Goal: Task Accomplishment & Management: Manage account settings

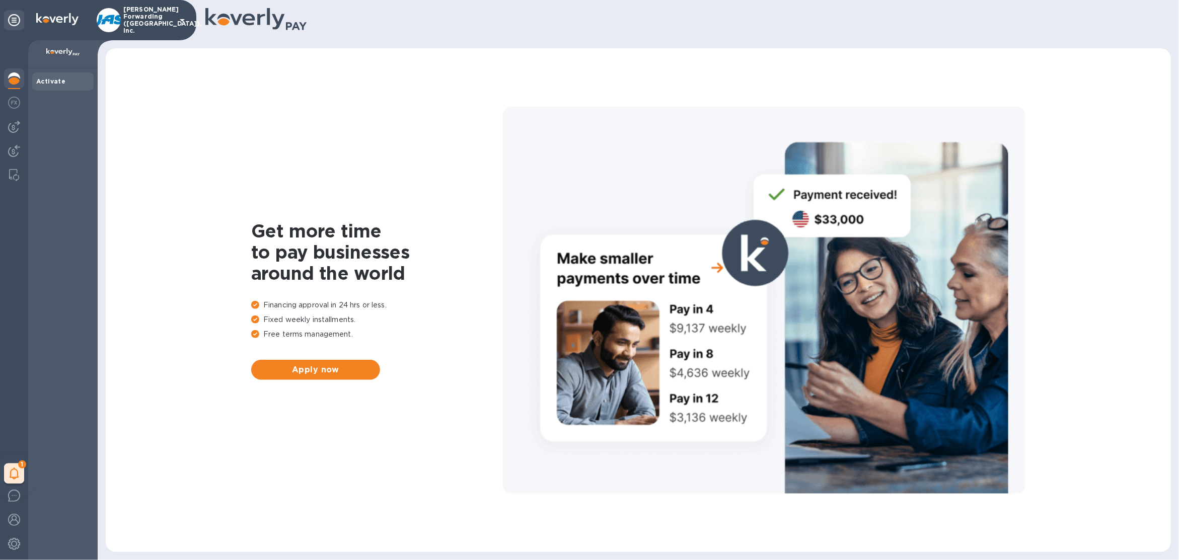
click at [356, 384] on div "Get more time to pay businesses around the world Financing approval in 24 hrs o…" at bounding box center [638, 300] width 1045 height 484
click at [343, 369] on span "Apply now" at bounding box center [315, 370] width 113 height 12
click at [180, 26] on icon at bounding box center [182, 20] width 12 height 12
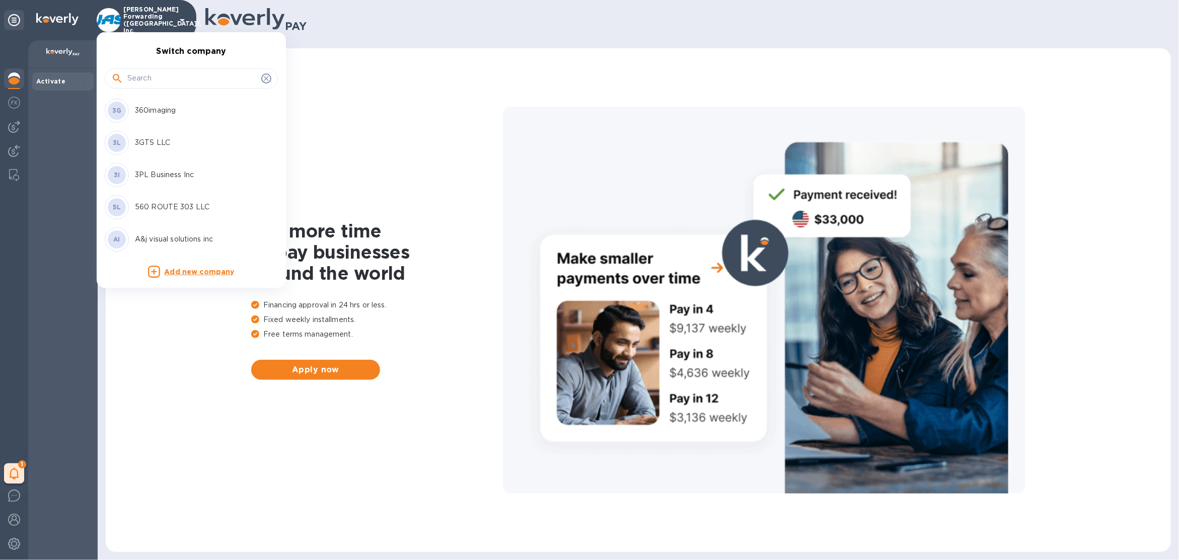
click at [184, 78] on input "text" at bounding box center [192, 78] width 130 height 15
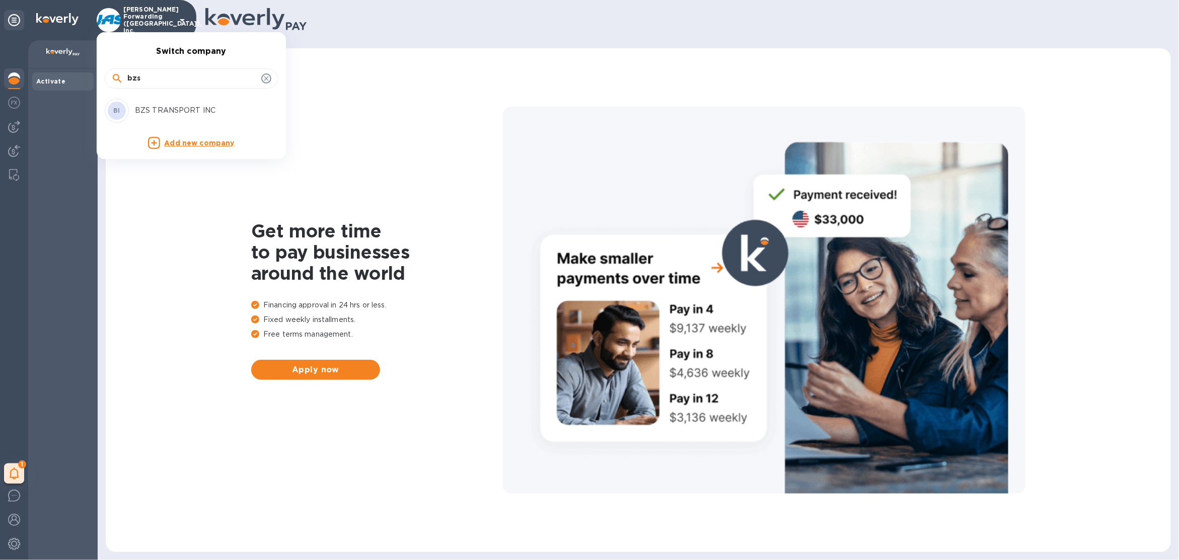
type input "bzs"
click at [218, 106] on p "BZS TRANSPORT INC" at bounding box center [198, 110] width 127 height 11
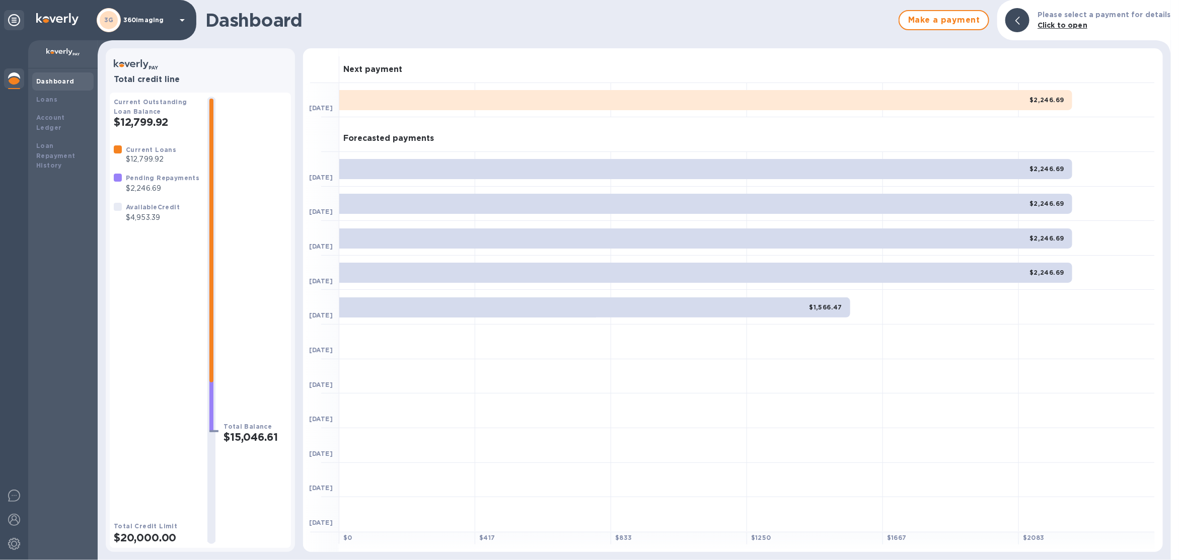
click at [155, 21] on p "360imaging" at bounding box center [148, 20] width 50 height 7
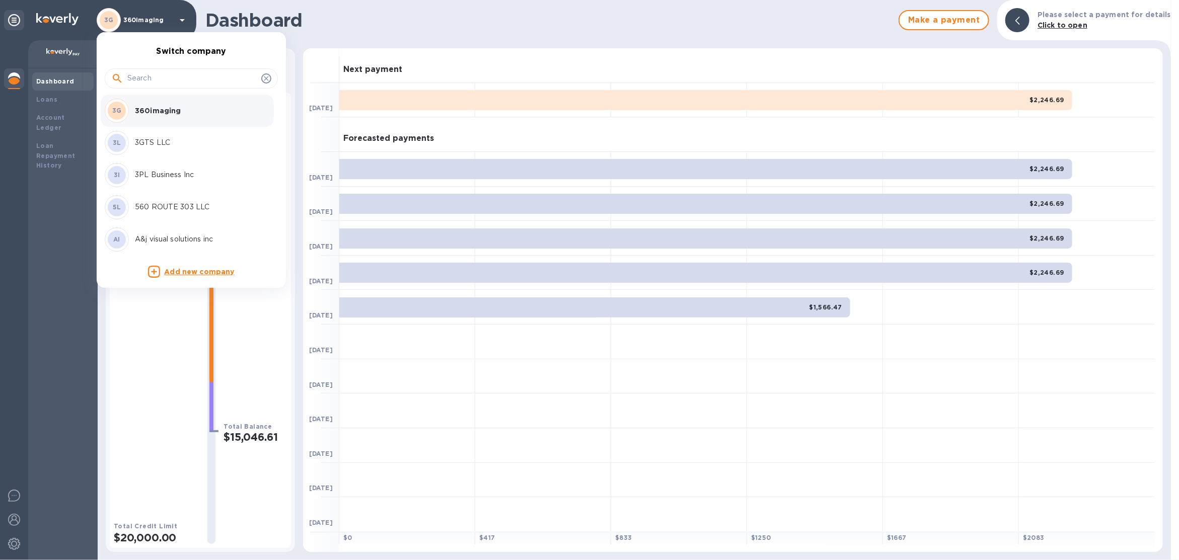
click at [165, 74] on input "text" at bounding box center [192, 78] width 130 height 15
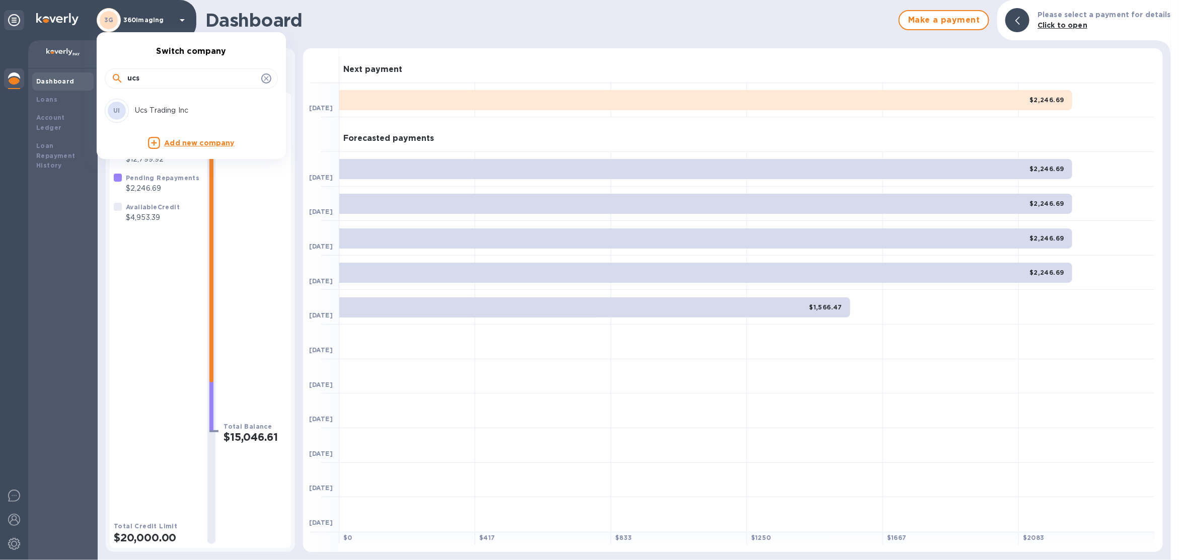
type input "ucs"
click at [172, 103] on div "UI Ucs Trading Inc" at bounding box center [183, 111] width 157 height 24
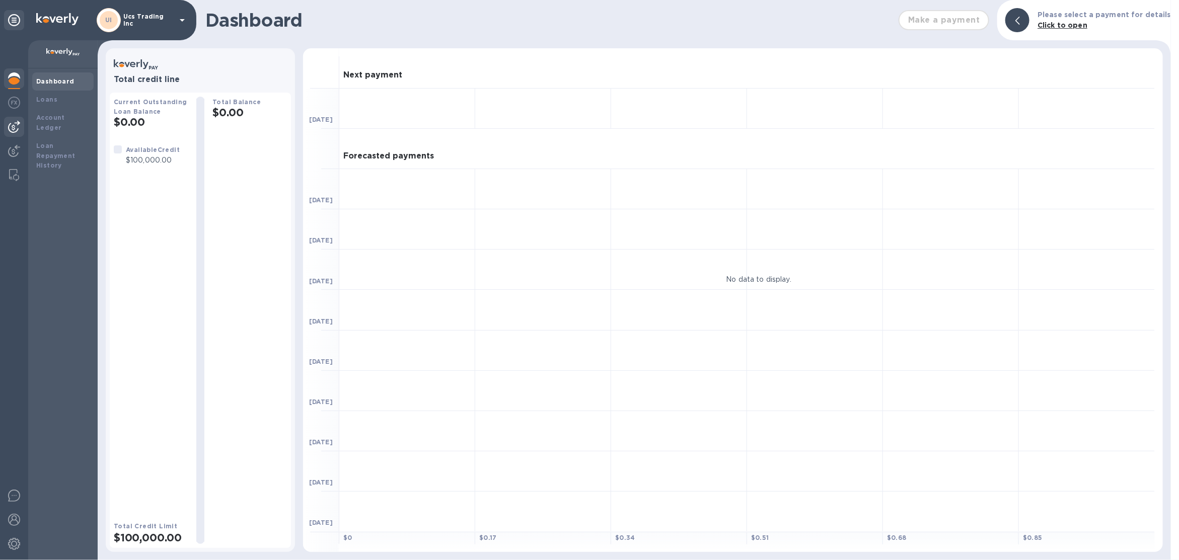
click at [20, 131] on img at bounding box center [14, 127] width 12 height 12
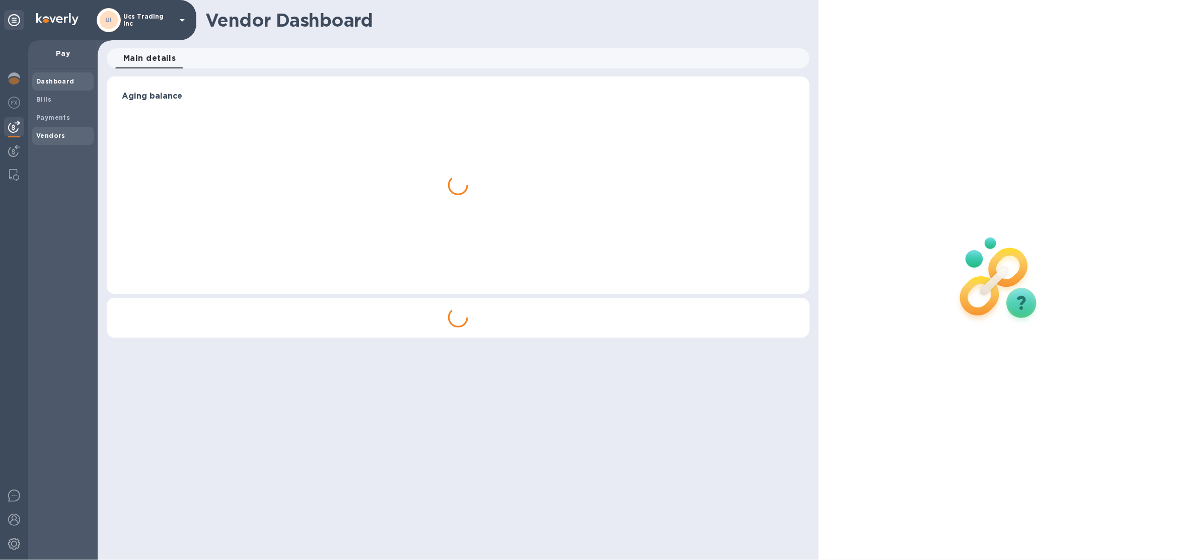
click at [49, 131] on span "Vendors" at bounding box center [50, 136] width 29 height 10
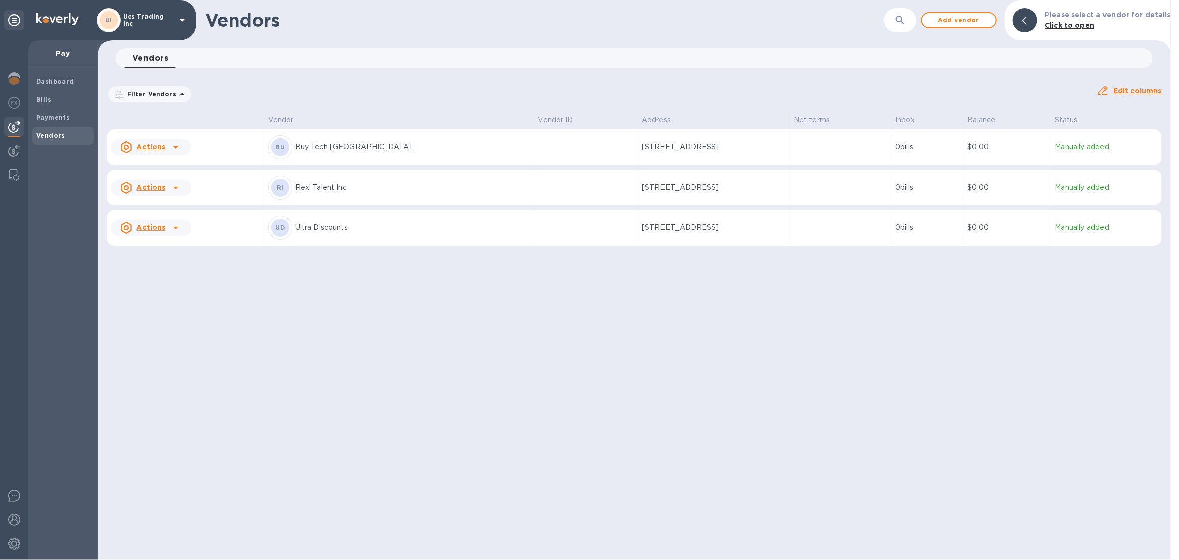
click at [429, 189] on p "Rexi Talent Inc" at bounding box center [412, 187] width 235 height 11
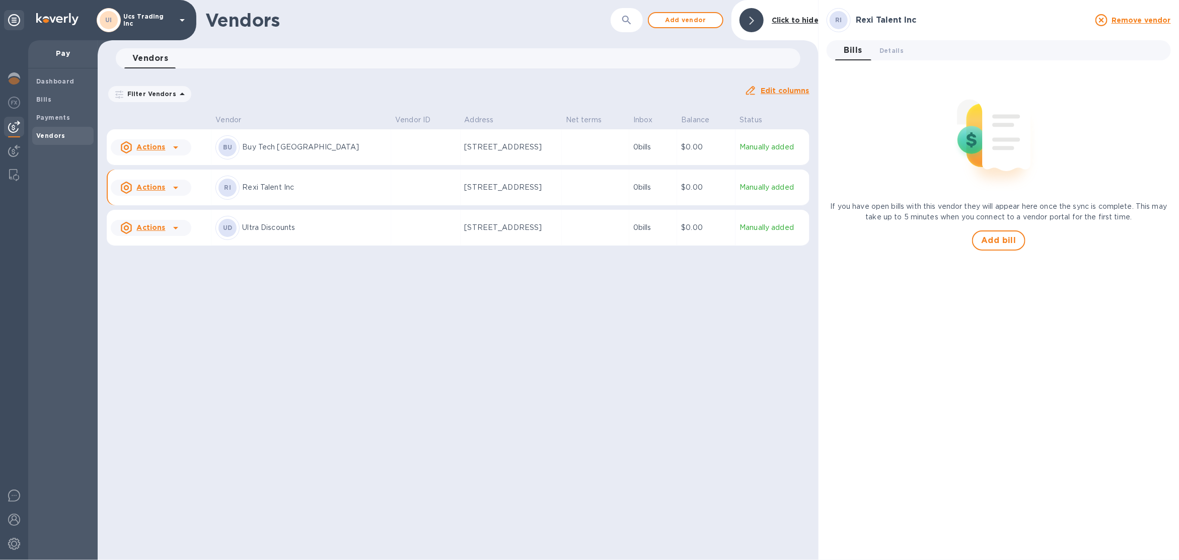
click at [143, 23] on p "Ucs Trading Inc" at bounding box center [148, 20] width 50 height 14
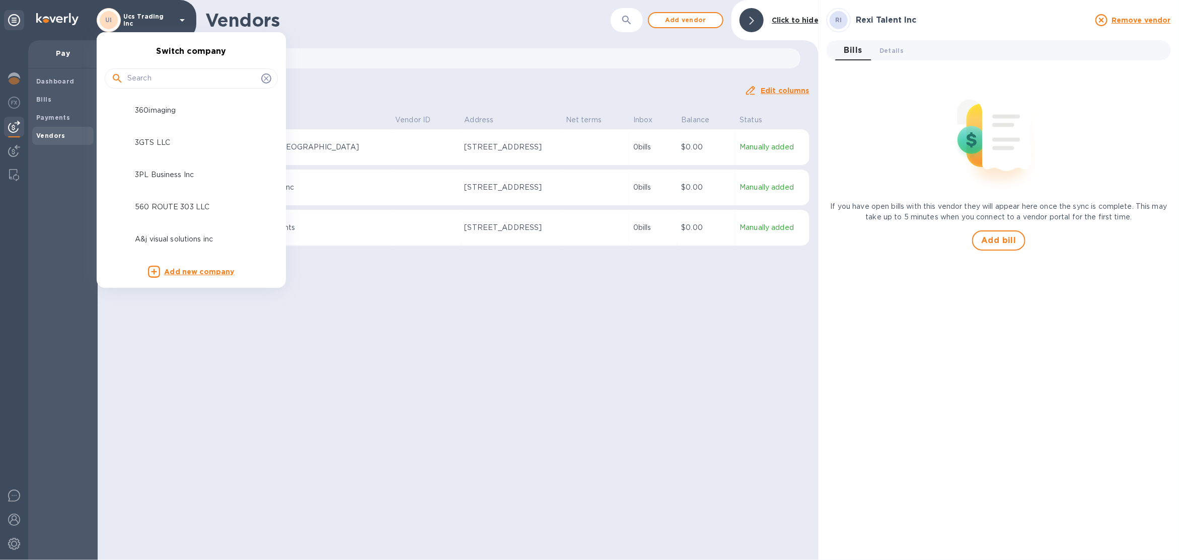
drag, startPoint x: 150, startPoint y: 64, endPoint x: 148, endPoint y: 85, distance: 20.7
click at [150, 64] on div at bounding box center [191, 77] width 173 height 34
click at [145, 80] on input "text" at bounding box center [192, 78] width 130 height 15
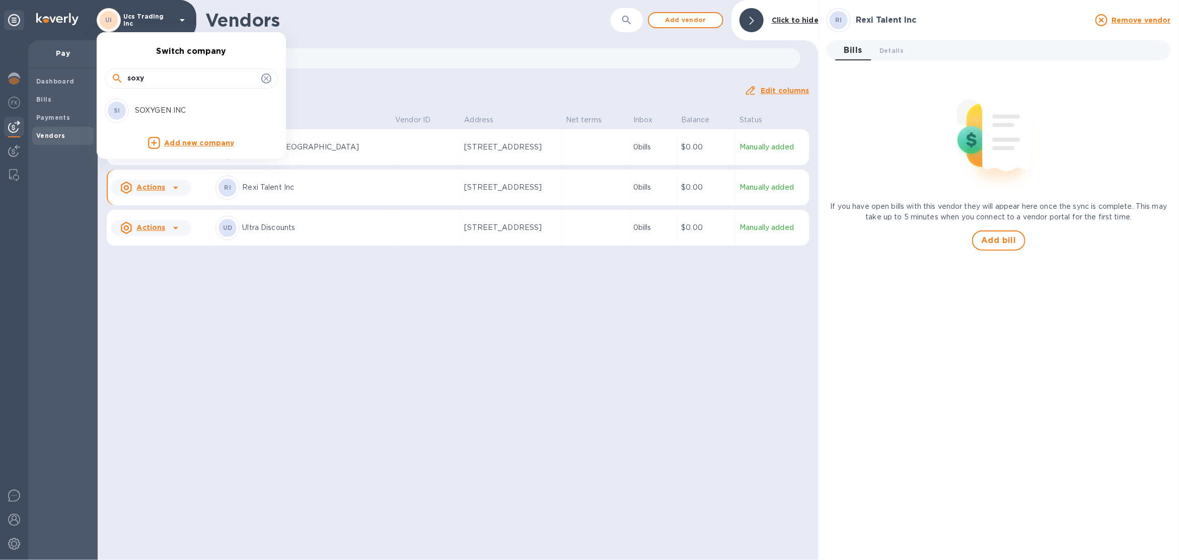
type input "soxy"
click at [140, 101] on div "SI SOXYGEN INC" at bounding box center [183, 111] width 157 height 24
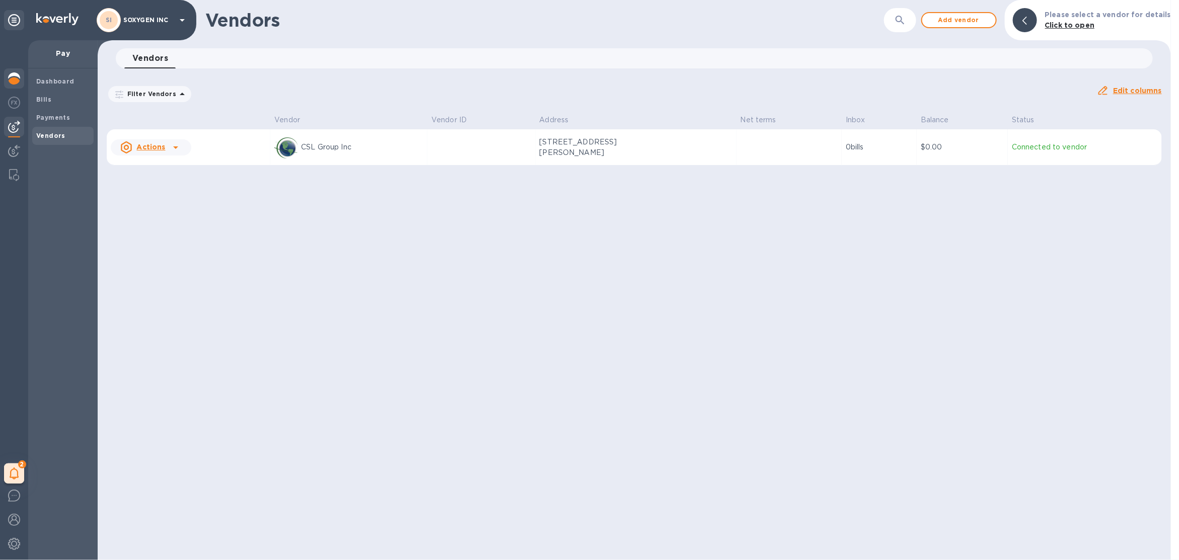
click at [18, 80] on img at bounding box center [14, 78] width 12 height 12
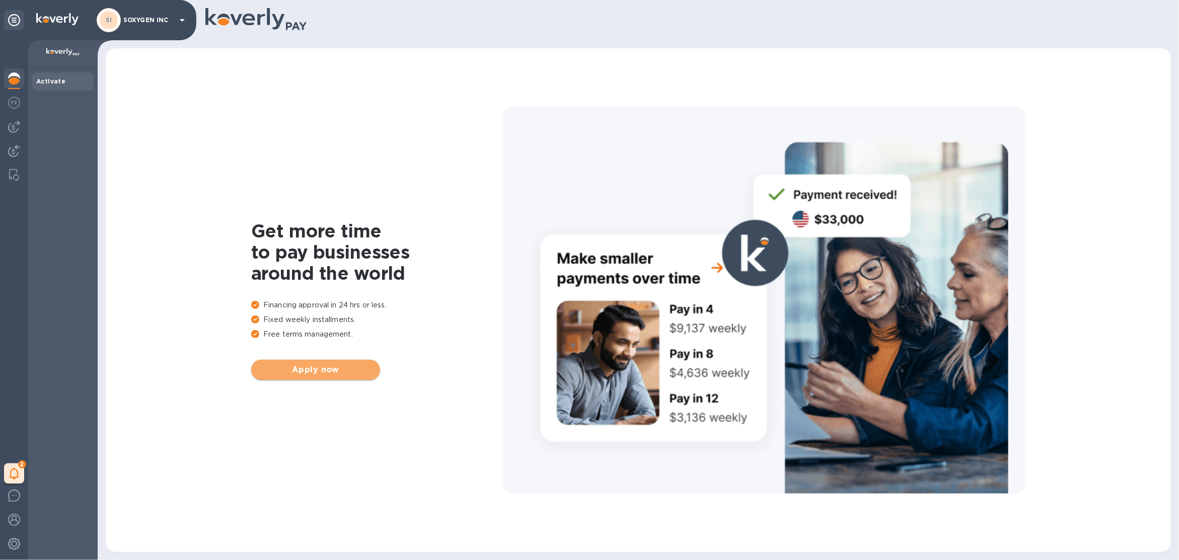
click at [332, 372] on span "Apply now" at bounding box center [315, 370] width 113 height 12
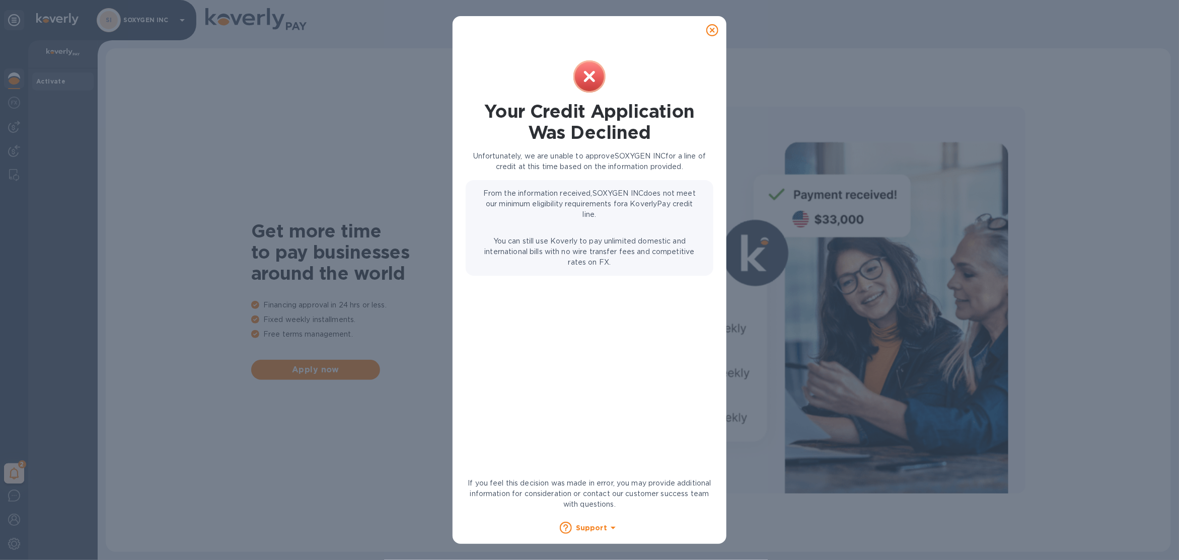
click at [721, 32] on div at bounding box center [712, 30] width 20 height 20
click at [710, 30] on icon at bounding box center [712, 30] width 12 height 12
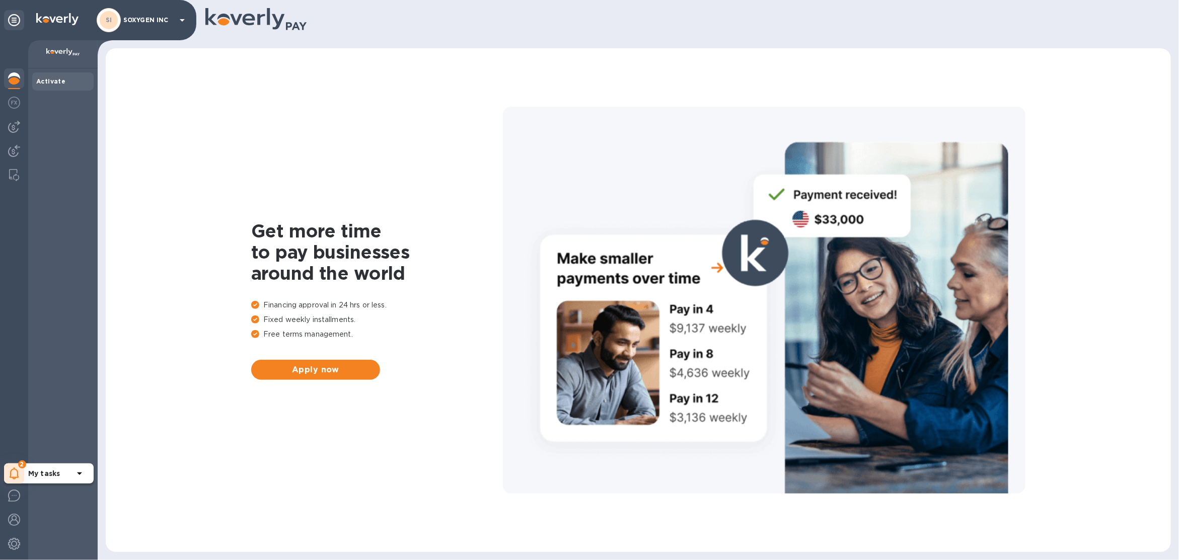
click at [17, 473] on icon at bounding box center [14, 474] width 9 height 12
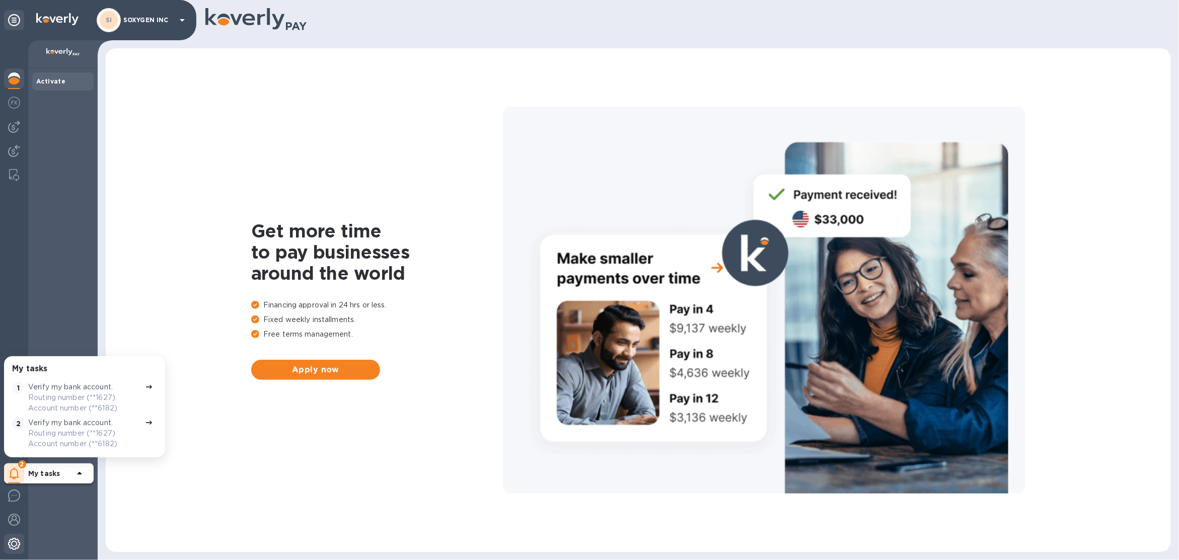
click at [5, 542] on div at bounding box center [14, 545] width 20 height 22
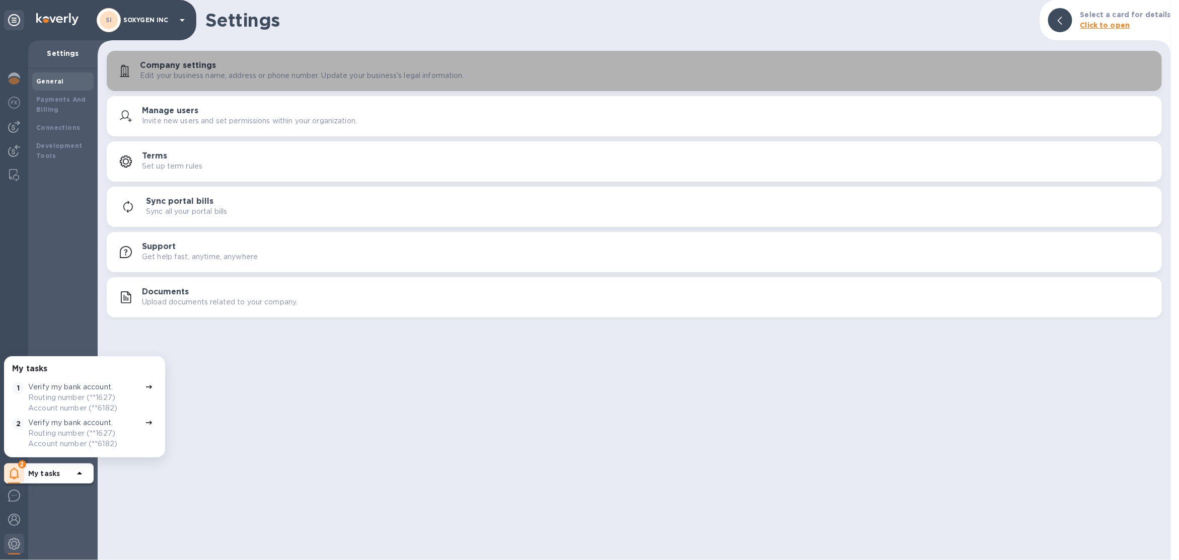
click at [212, 81] on p "Edit your business name, address or phone number. Update your business's legal …" at bounding box center [302, 75] width 324 height 11
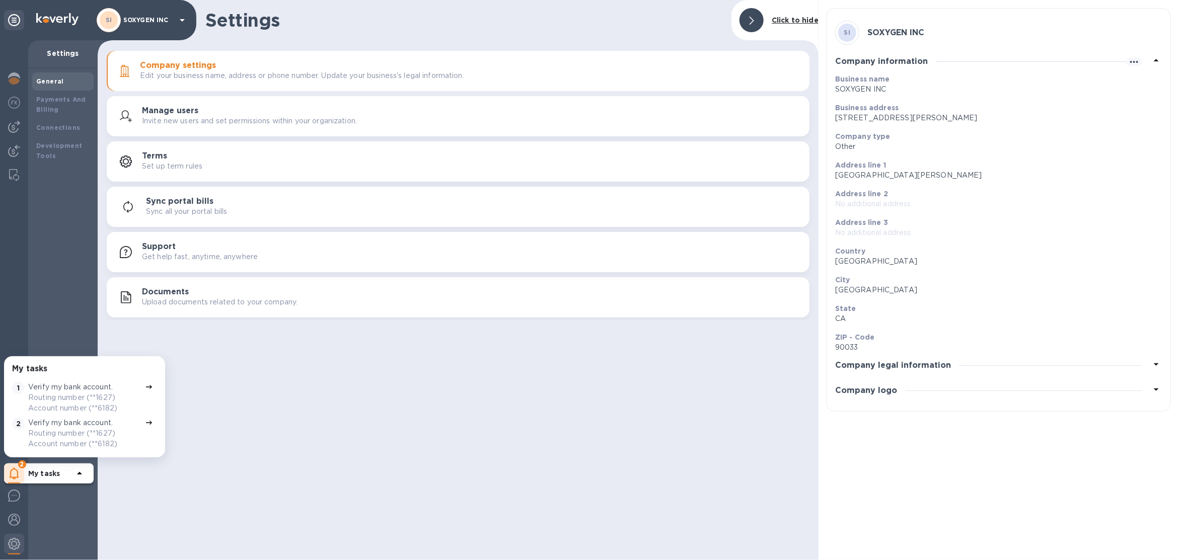
click at [193, 106] on h3 "Manage users" at bounding box center [170, 111] width 56 height 10
